Goal: Register for event/course

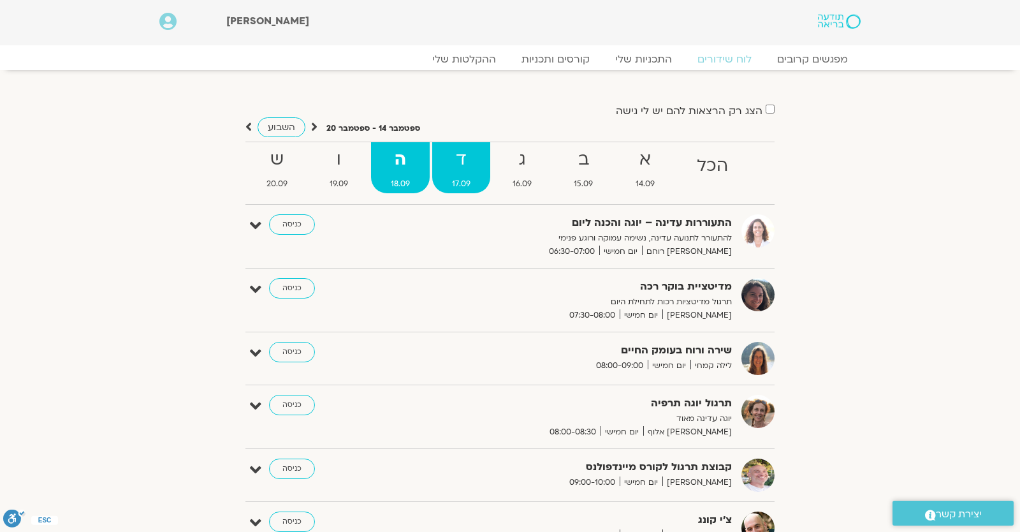
click at [447, 172] on strong "ד" at bounding box center [461, 159] width 58 height 29
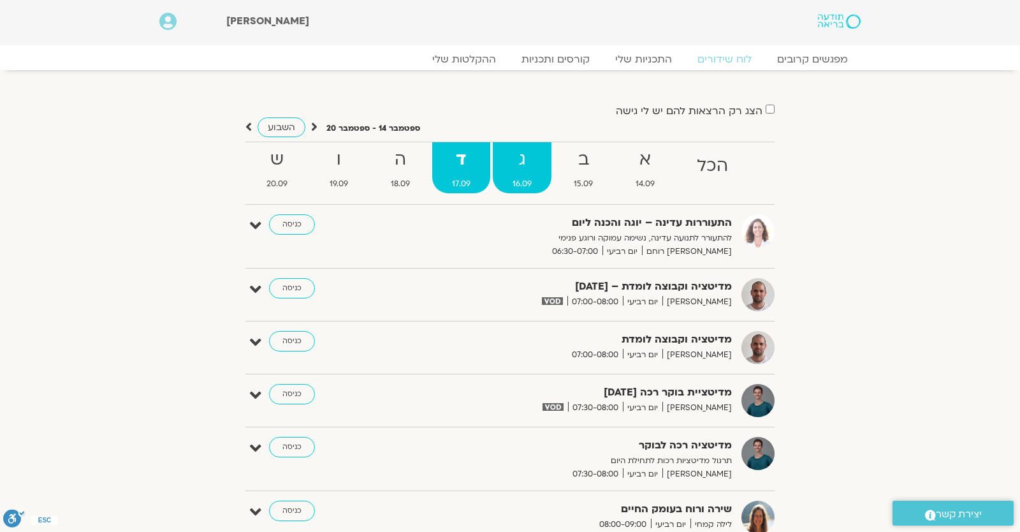
click at [497, 163] on strong "ג" at bounding box center [522, 159] width 59 height 29
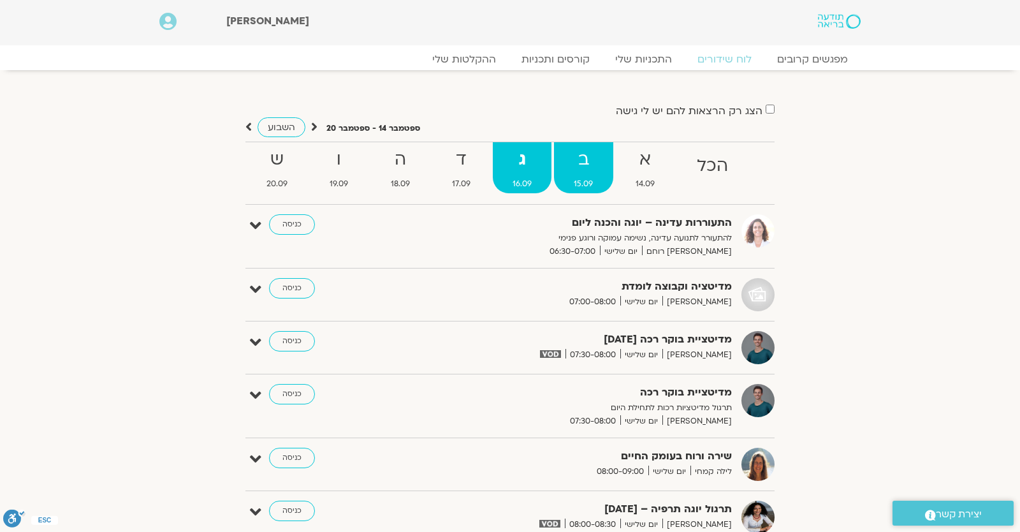
click at [557, 156] on strong "ב" at bounding box center [583, 159] width 59 height 29
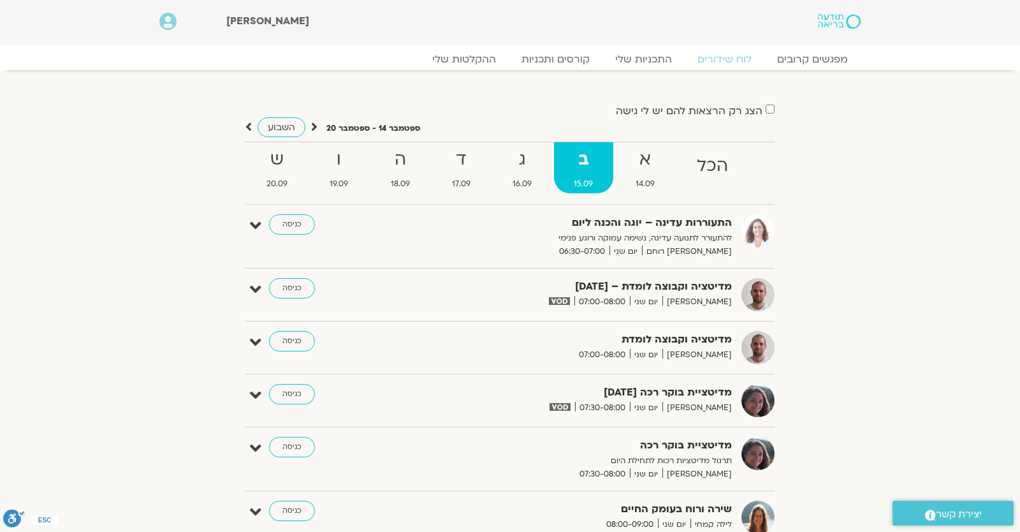
click at [606, 154] on strong "ב" at bounding box center [583, 159] width 59 height 29
click at [630, 156] on strong "א" at bounding box center [645, 159] width 59 height 29
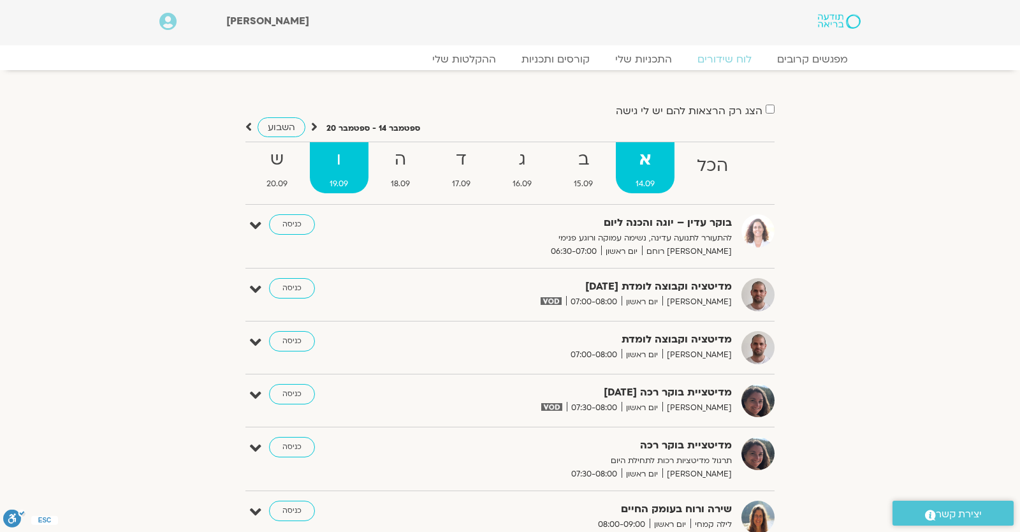
click at [354, 155] on strong "ו" at bounding box center [339, 159] width 58 height 29
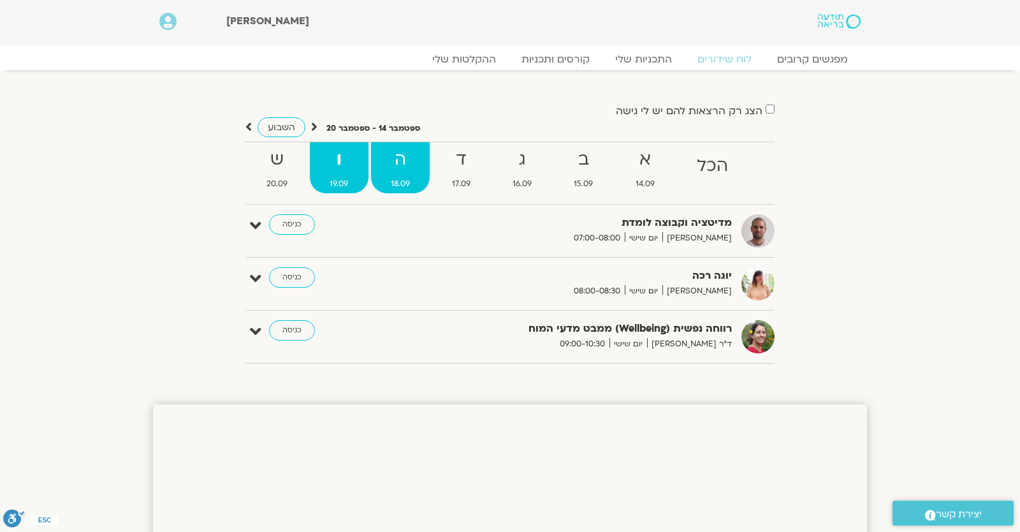
click at [383, 159] on strong "ה" at bounding box center [400, 159] width 59 height 29
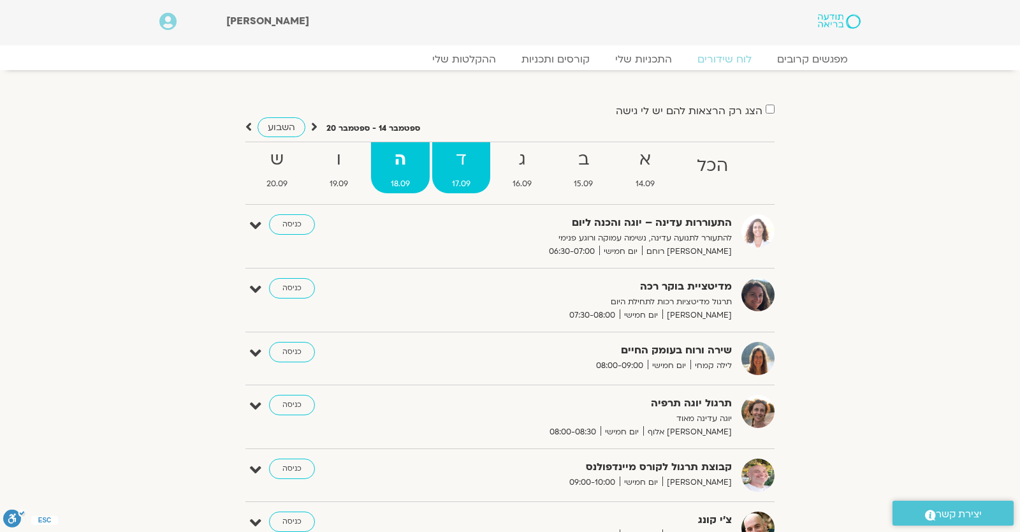
click at [453, 160] on strong "ד" at bounding box center [461, 159] width 58 height 29
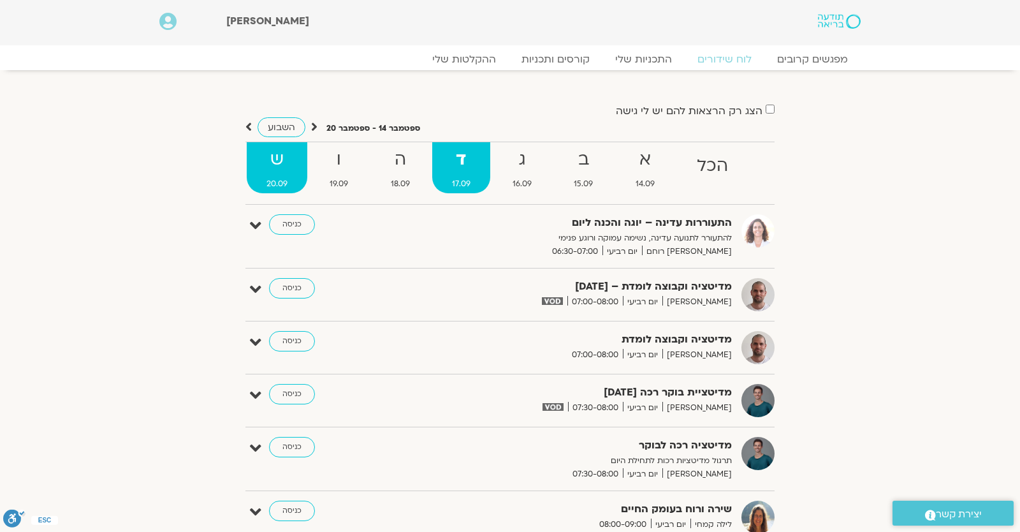
click at [248, 149] on strong "ש" at bounding box center [277, 159] width 61 height 29
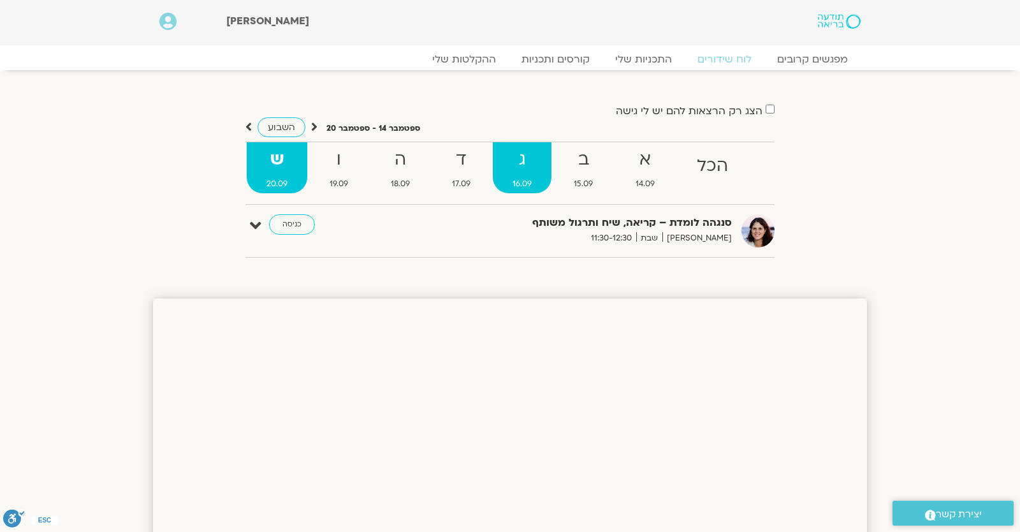
click at [496, 163] on strong "ג" at bounding box center [522, 159] width 59 height 29
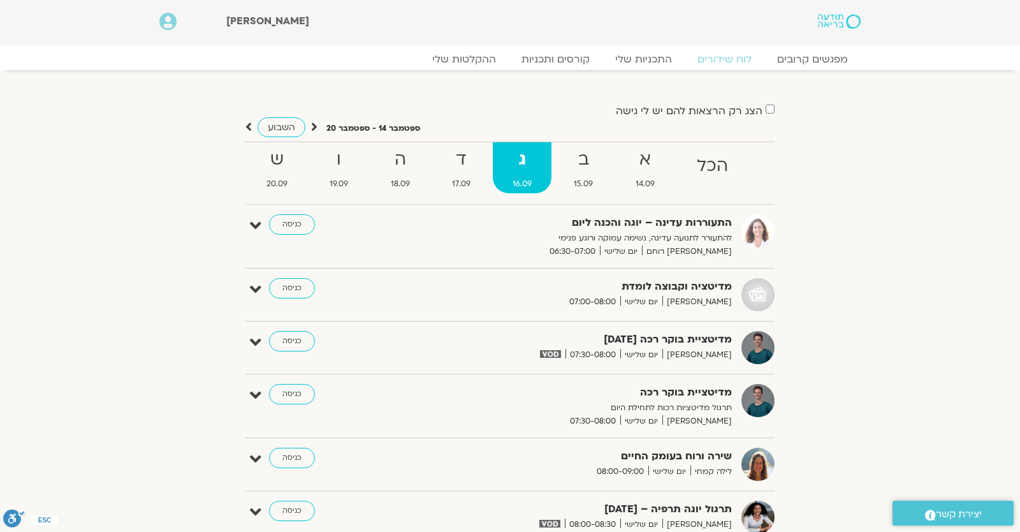
click at [547, 164] on strong "ג" at bounding box center [522, 159] width 59 height 29
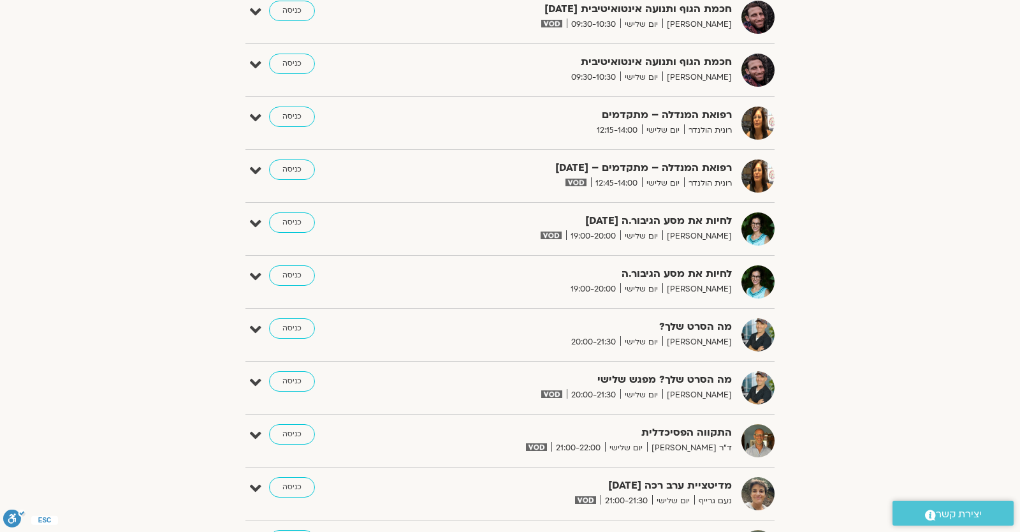
scroll to position [223, 0]
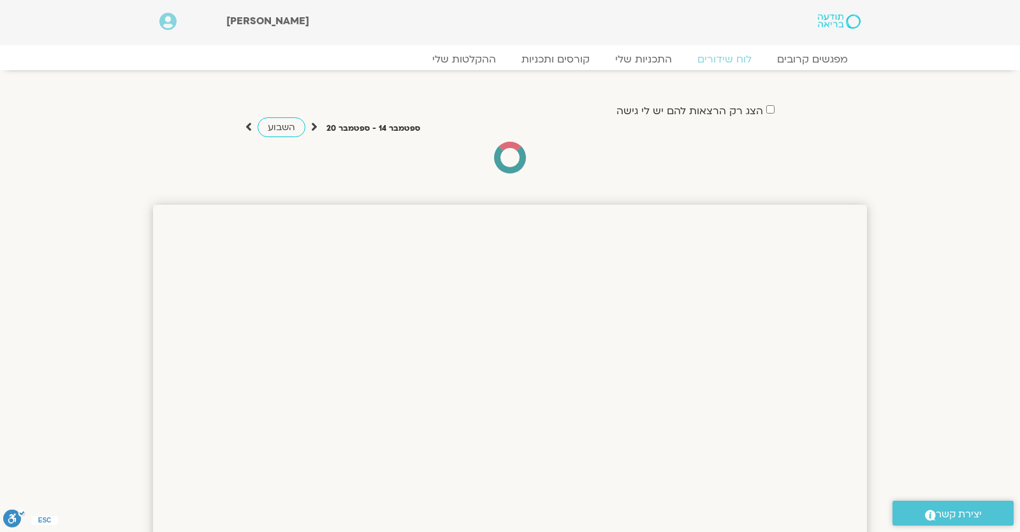
click at [166, 26] on icon at bounding box center [167, 22] width 17 height 18
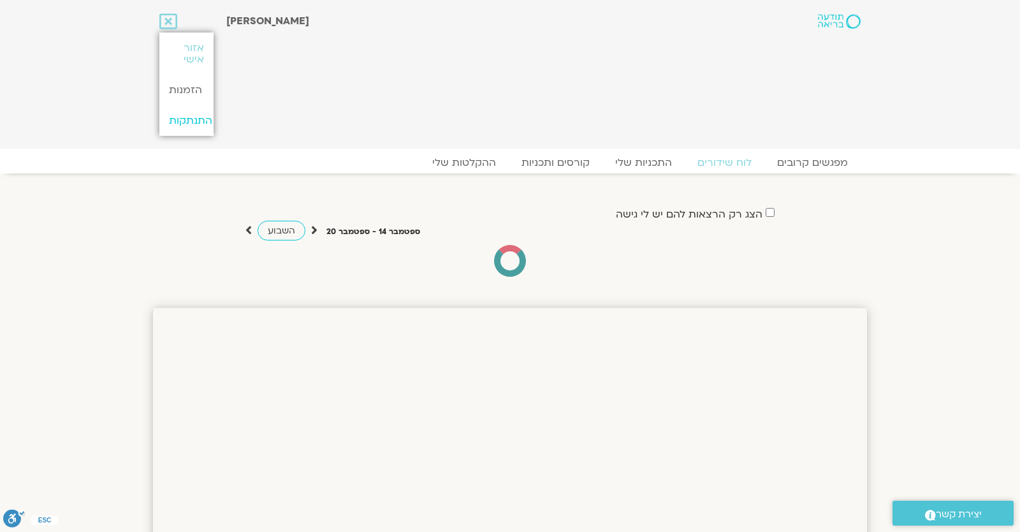
click at [208, 124] on link "התנתקות" at bounding box center [186, 120] width 54 height 31
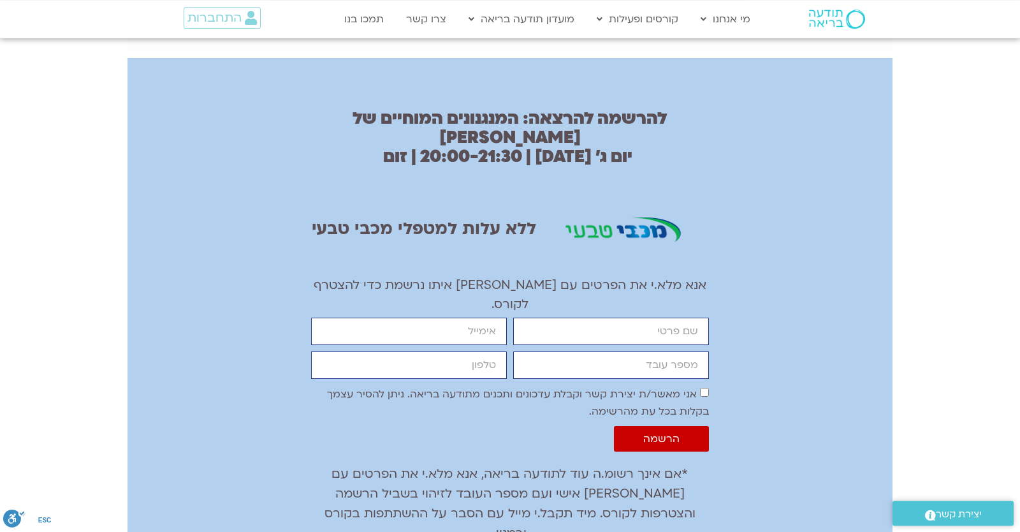
scroll to position [780, 0]
click at [585, 318] on input "firstname" at bounding box center [611, 331] width 196 height 27
type input "יונתן"
click at [465, 318] on input "email" at bounding box center [409, 331] width 196 height 27
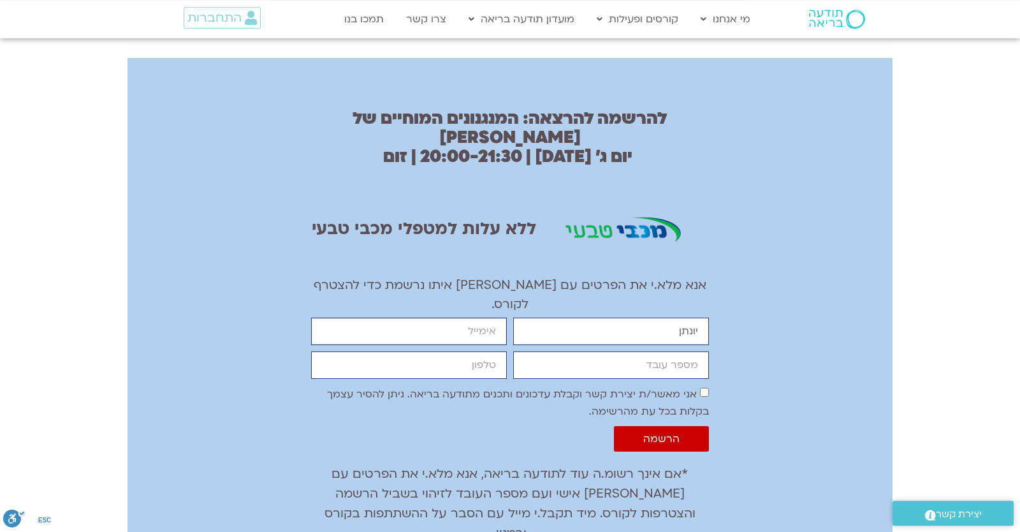
click at [465, 318] on input "email" at bounding box center [409, 331] width 196 height 27
type input "[EMAIL_ADDRESS][DOMAIN_NAME]"
click at [576, 351] on input "מספר עובד" at bounding box center [611, 364] width 196 height 27
type input "6904636"
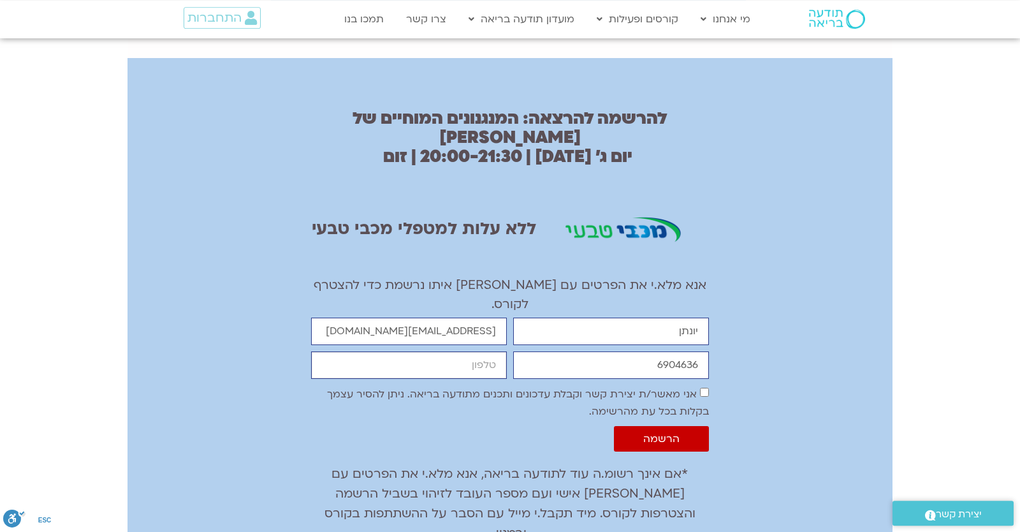
click at [415, 351] on input "cellphone" at bounding box center [409, 364] width 196 height 27
type input "0546099041"
click at [629, 351] on input "6904636" at bounding box center [611, 364] width 196 height 27
click at [647, 433] on span "הרשמה" at bounding box center [661, 438] width 36 height 11
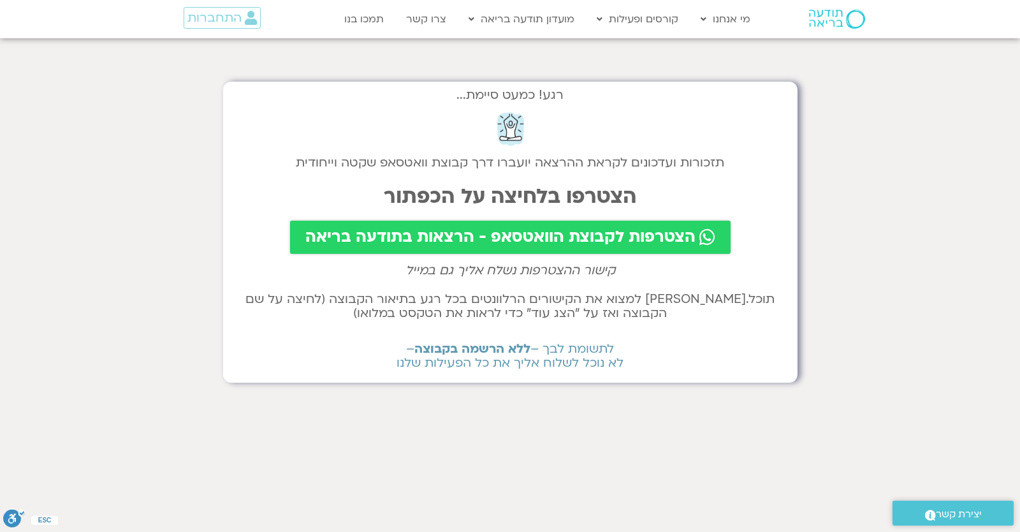
click at [439, 228] on span "הצטרפות לקבוצת הוואטסאפ - הרצאות בתודעה בריאה" at bounding box center [500, 237] width 390 height 18
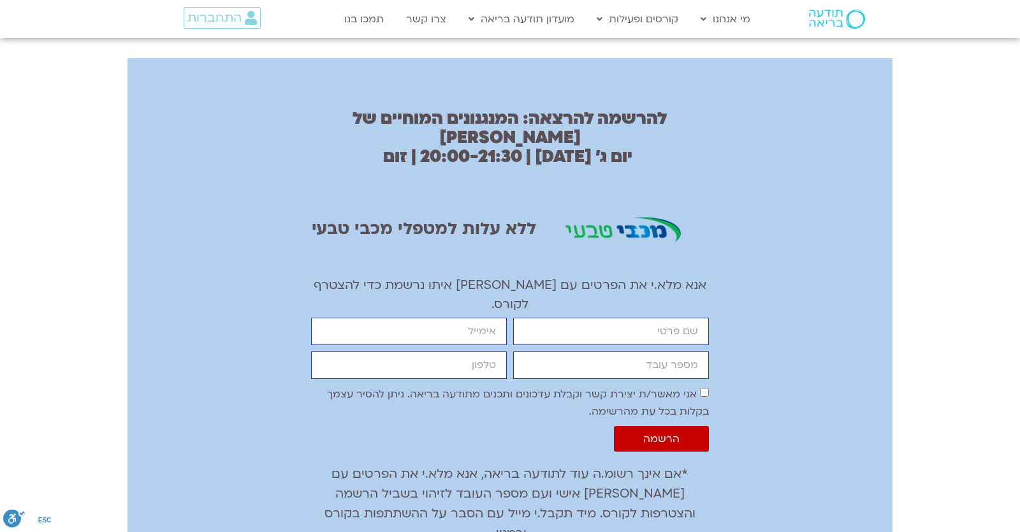
scroll to position [780, 0]
click at [585, 318] on input "firstname" at bounding box center [611, 331] width 196 height 27
click at [580, 318] on input "firstname" at bounding box center [611, 331] width 196 height 27
type input "יונתן"
click at [455, 318] on input "email" at bounding box center [409, 331] width 196 height 27
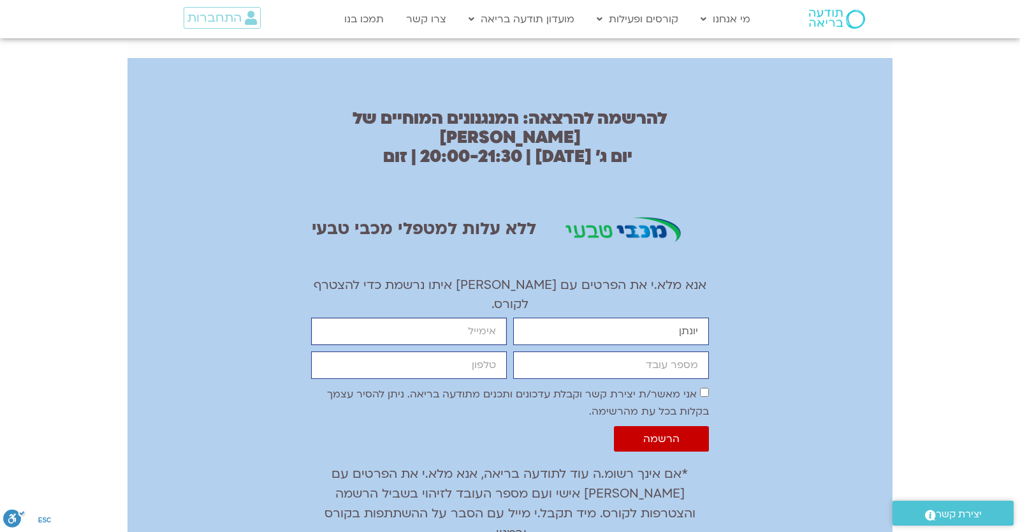
click at [426, 318] on input "email" at bounding box center [409, 331] width 196 height 27
type input "[EMAIL_ADDRESS][DOMAIN_NAME]"
click at [426, 351] on input "cellphone" at bounding box center [409, 364] width 196 height 27
click at [420, 351] on input "cellphone" at bounding box center [409, 364] width 196 height 27
type input "0546099041"
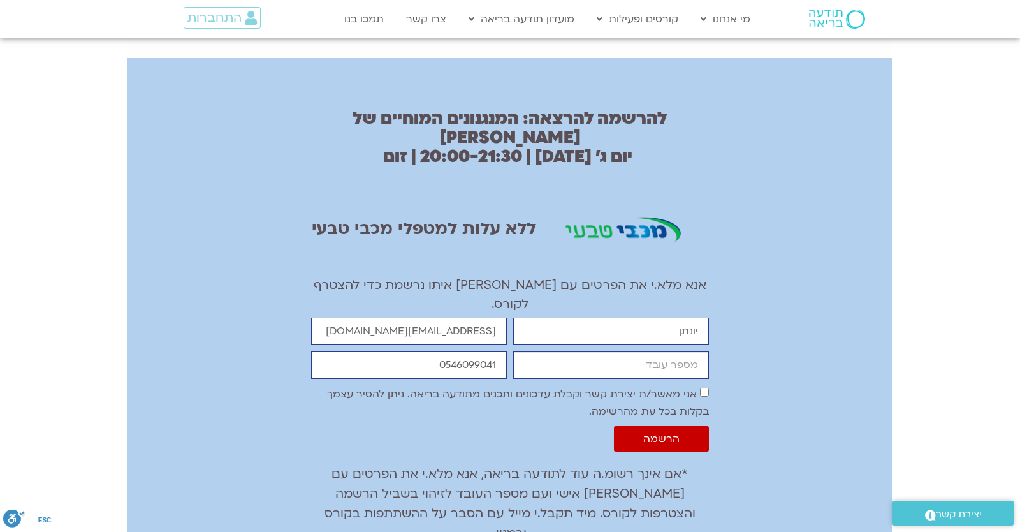
click at [525, 351] on input "מספר עובד" at bounding box center [611, 364] width 196 height 27
type input "55555555555555555555"
click at [746, 279] on div "להרשמה להרצאה: המנגנונים המוחיים של סטרס ​ יום ג׳ [DATE] | 20:00-21:30 | זום​ ל…" at bounding box center [510, 347] width 765 height 578
click at [685, 433] on span "הרשמה" at bounding box center [661, 438] width 64 height 11
